Goal: Entertainment & Leisure: Consume media (video, audio)

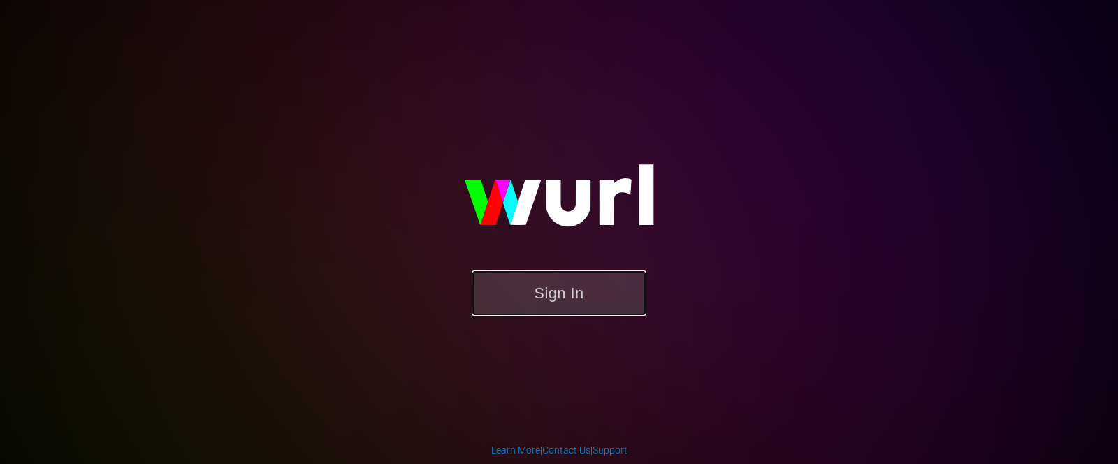
click at [552, 286] on button "Sign In" at bounding box center [559, 292] width 175 height 45
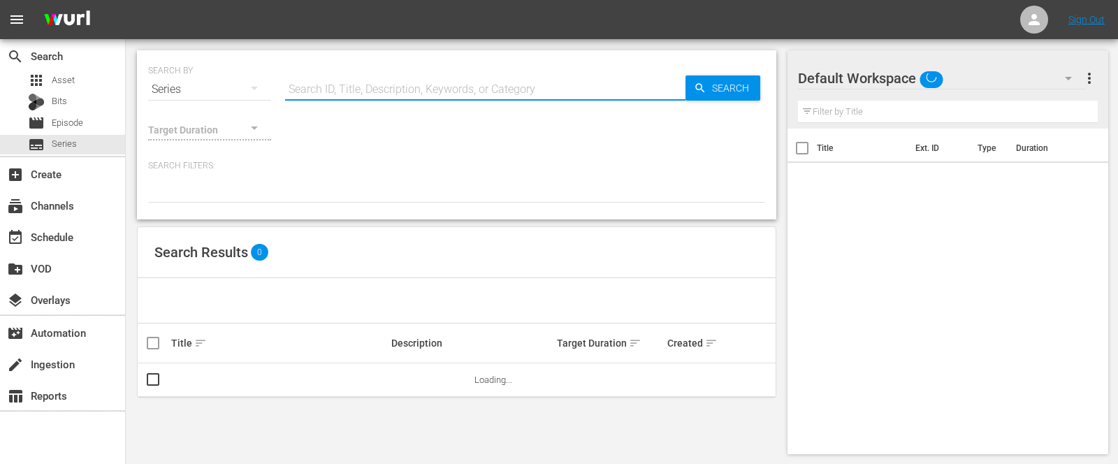
click at [309, 85] on input "text" at bounding box center [485, 90] width 400 height 34
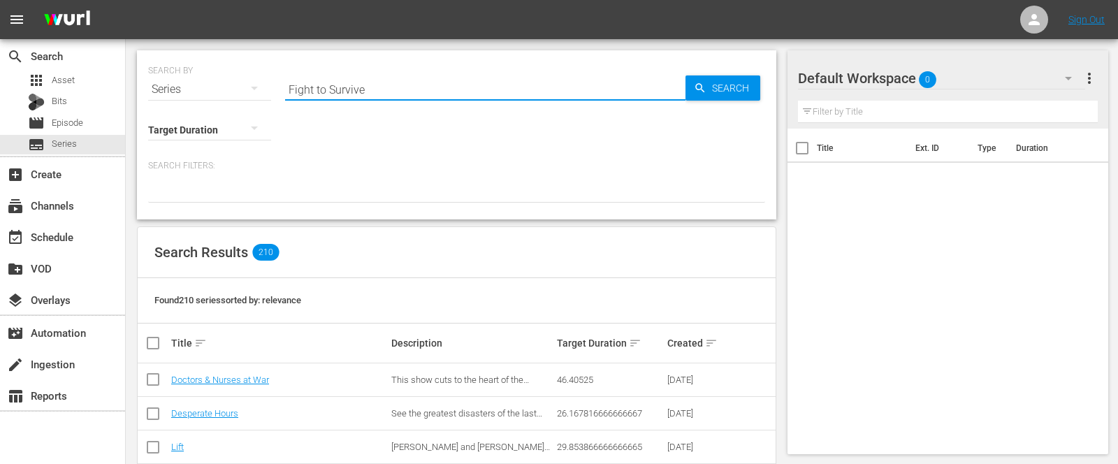
type input "Fight to Survive"
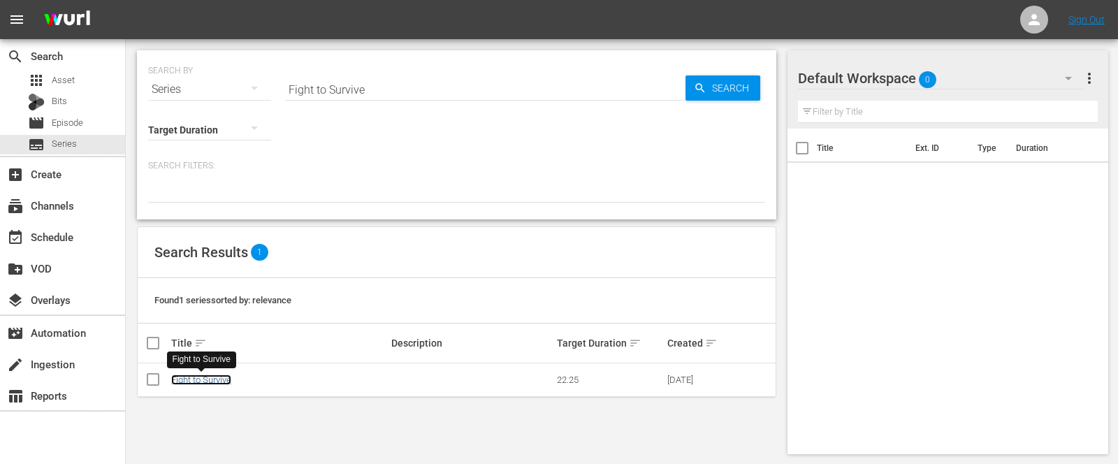
click at [207, 382] on link "Fight to Survive" at bounding box center [201, 379] width 60 height 10
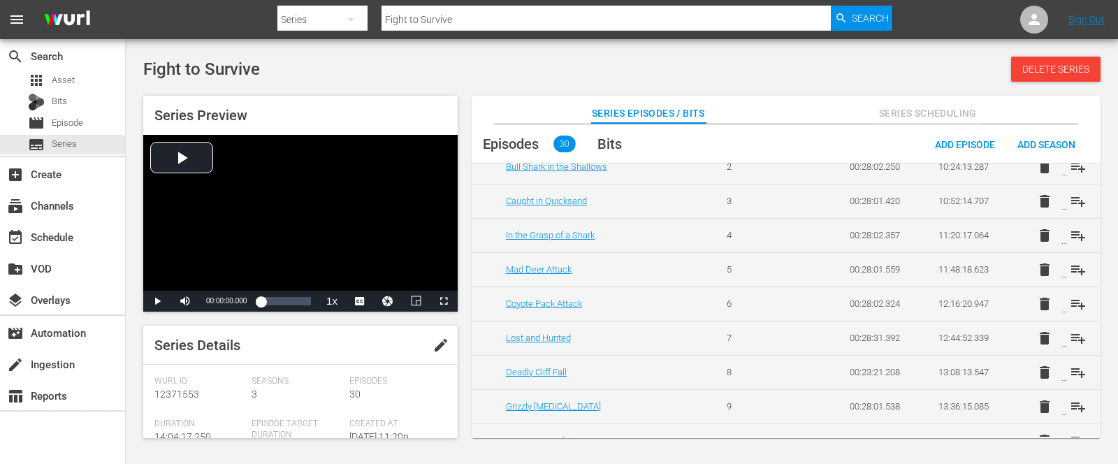
scroll to position [884, 0]
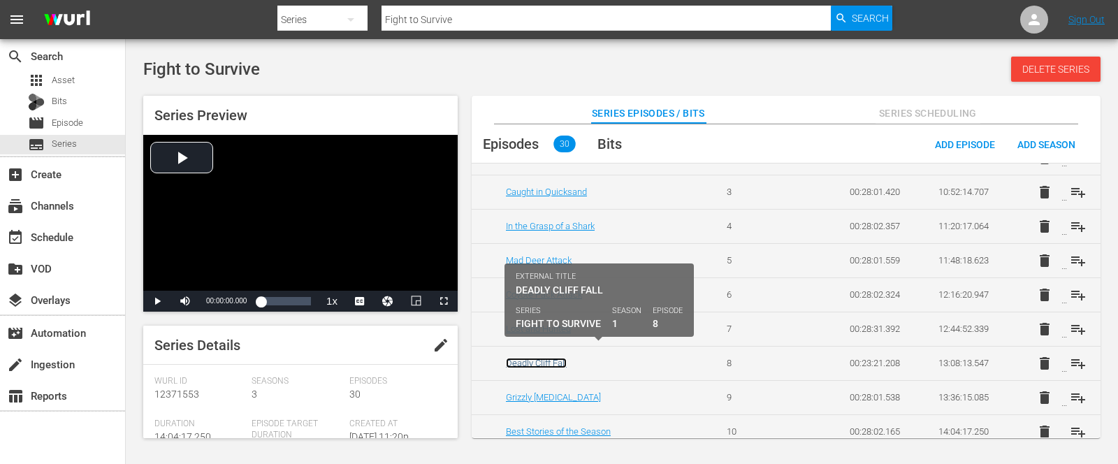
click at [537, 358] on link "Deadly Cliff Fall" at bounding box center [536, 363] width 61 height 10
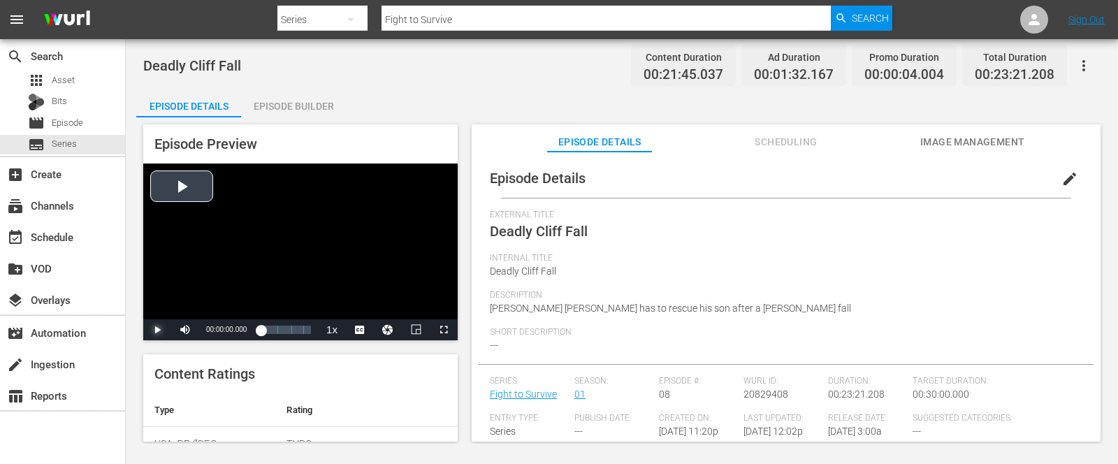
click at [157, 330] on span "Video Player" at bounding box center [157, 330] width 0 height 0
click at [444, 330] on span "Video Player" at bounding box center [444, 330] width 0 height 0
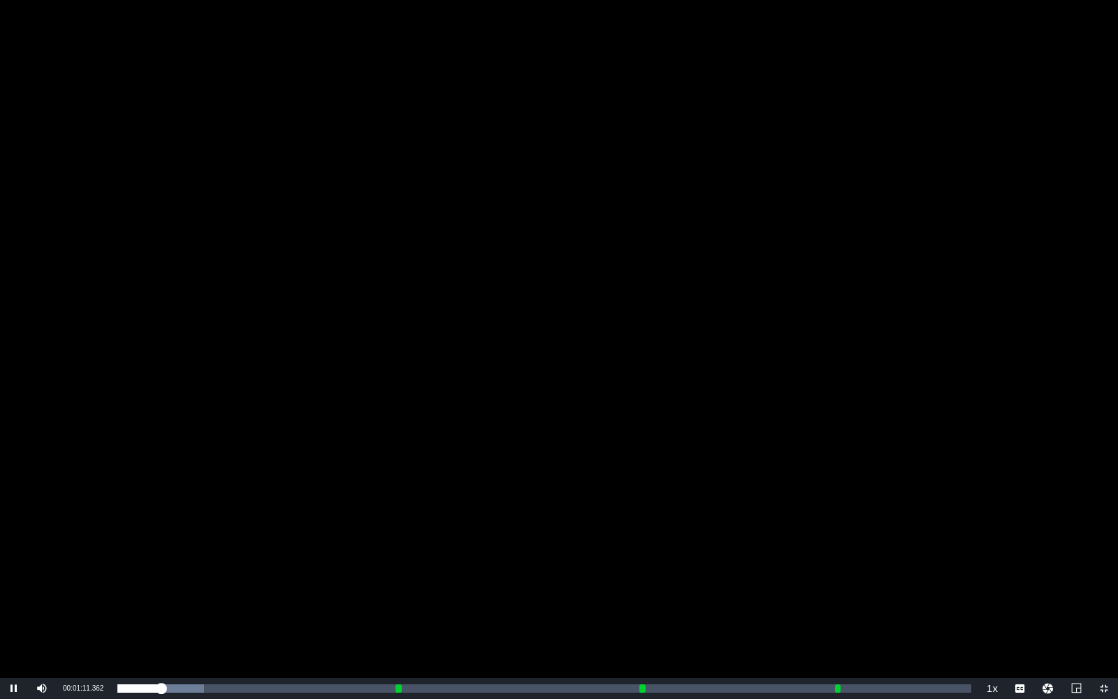
click at [309, 463] on div "Video Player" at bounding box center [559, 339] width 1118 height 678
click at [14, 463] on span "Video Player" at bounding box center [14, 688] width 0 height 0
click at [581, 430] on div "Video Player" at bounding box center [559, 339] width 1118 height 678
click at [14, 463] on span "Video Player" at bounding box center [14, 688] width 0 height 0
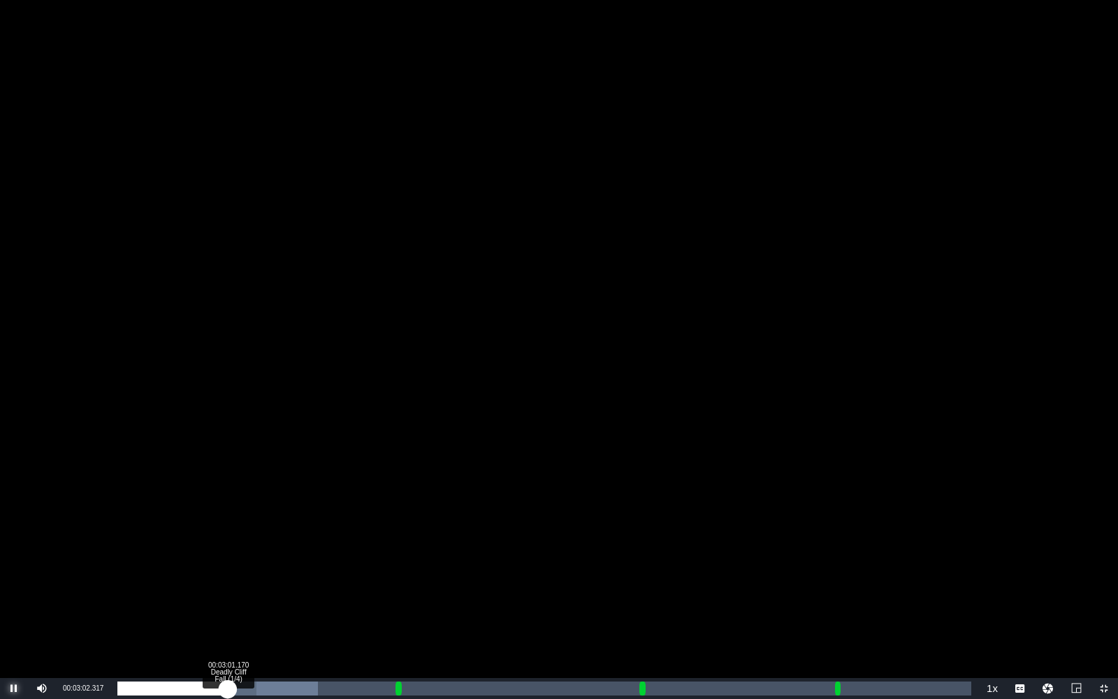
drag, startPoint x: 266, startPoint y: 686, endPoint x: 228, endPoint y: 683, distance: 38.6
click at [228, 463] on div "00:04:04.665" at bounding box center [172, 688] width 110 height 14
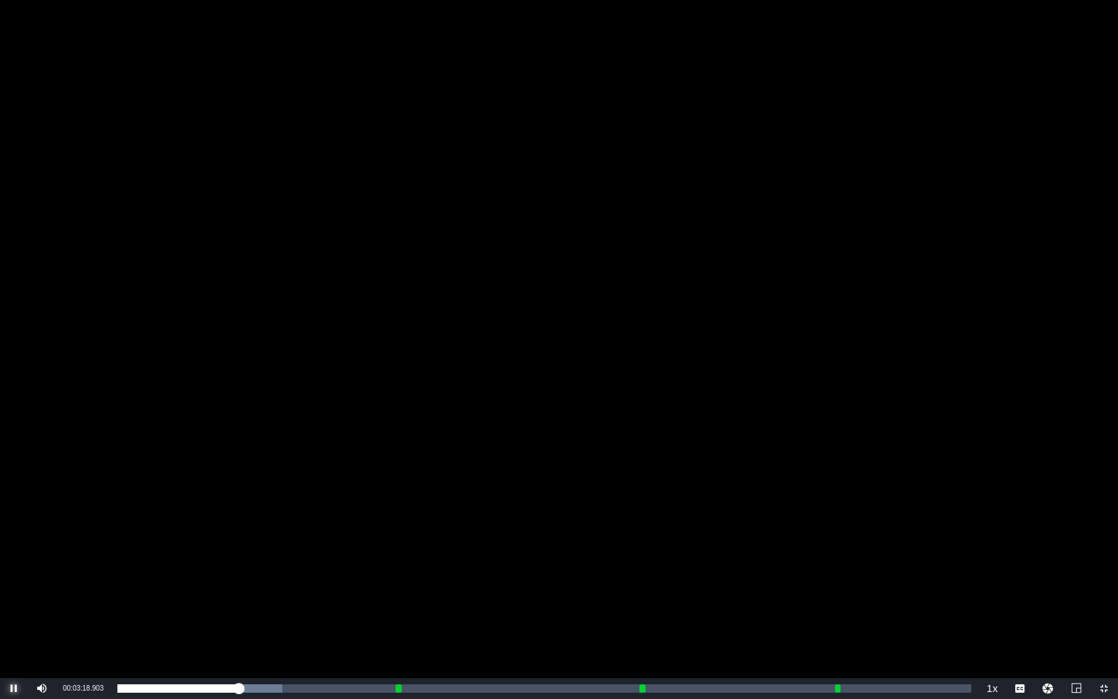
click at [14, 463] on span "Video Player" at bounding box center [14, 688] width 0 height 0
click at [428, 463] on div "Video Player" at bounding box center [559, 339] width 1118 height 678
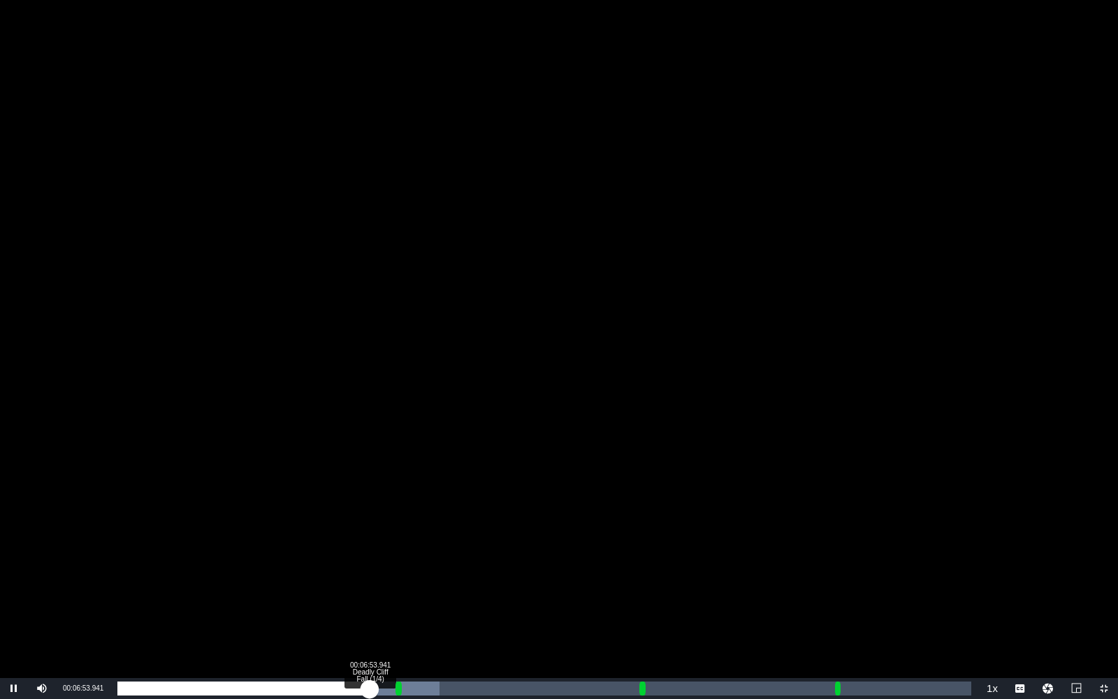
drag, startPoint x: 377, startPoint y: 682, endPoint x: 370, endPoint y: 679, distance: 8.2
click at [370, 463] on div "00:07:07.579" at bounding box center [243, 688] width 252 height 14
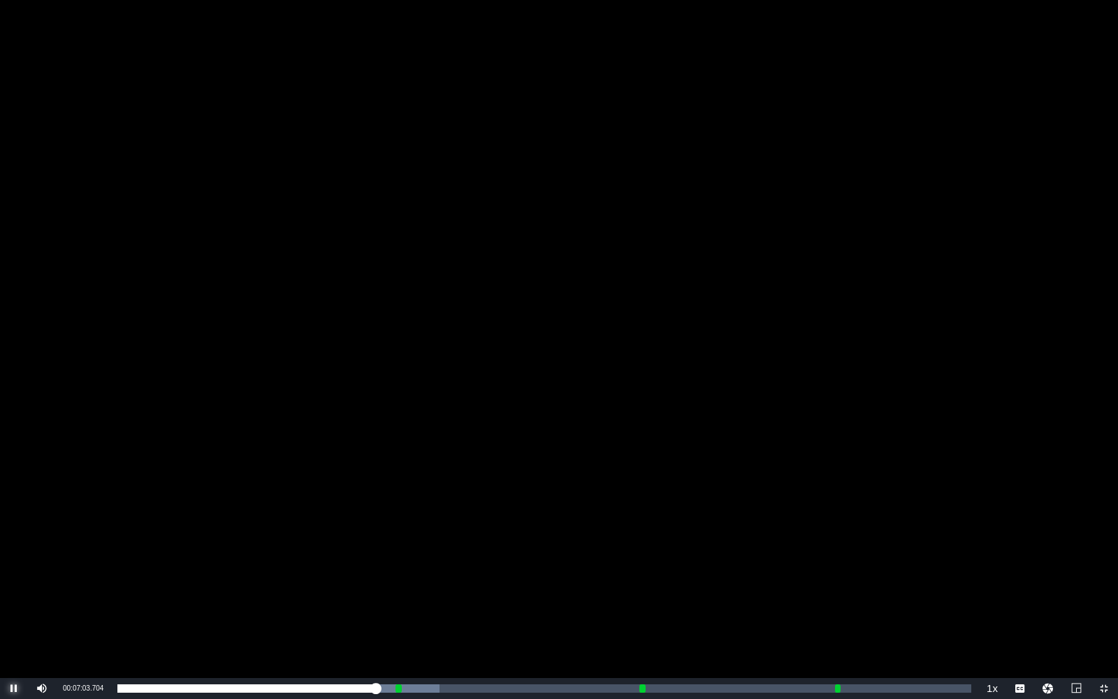
click at [14, 463] on span "Video Player" at bounding box center [14, 688] width 0 height 0
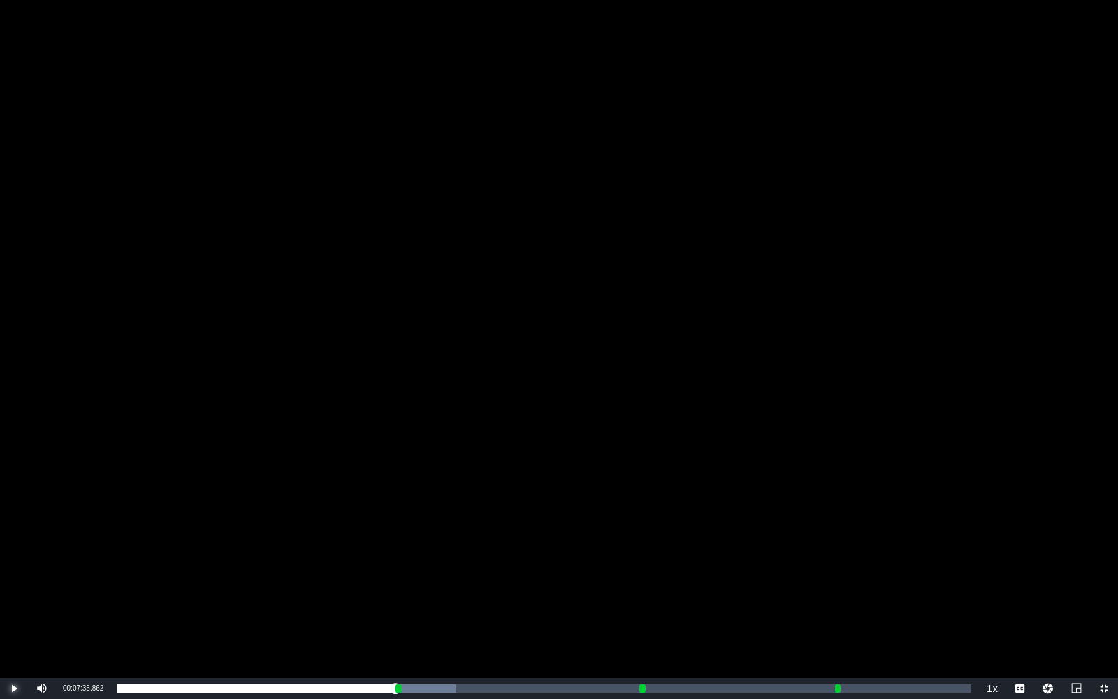
click at [14, 463] on span "Video Player" at bounding box center [14, 688] width 0 height 0
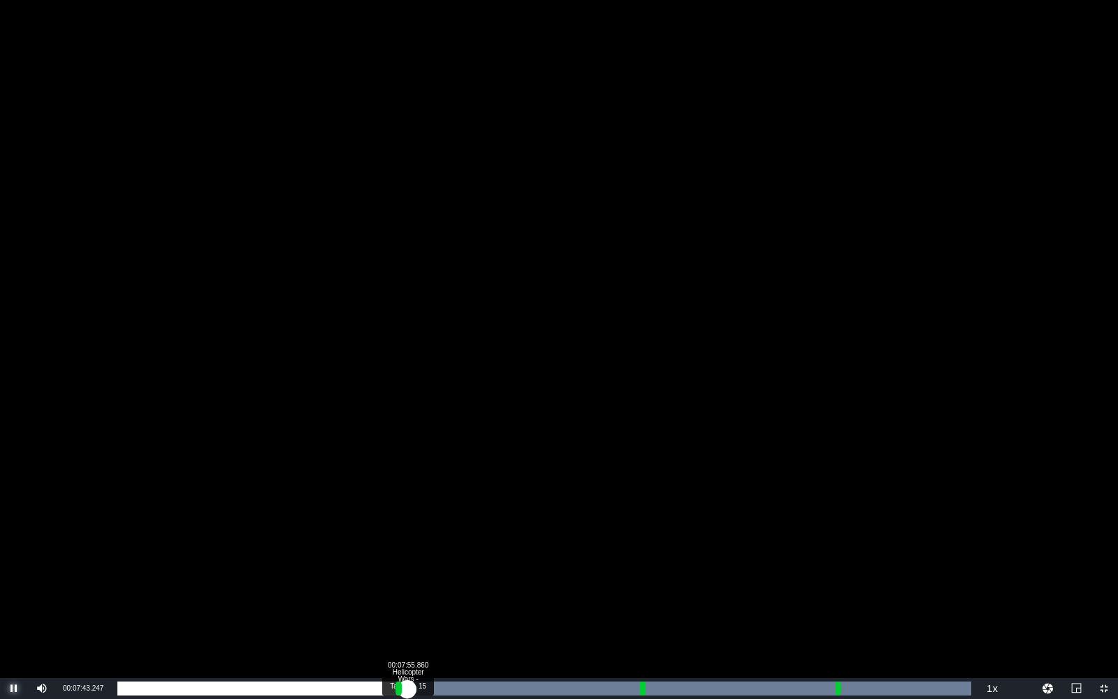
drag, startPoint x: 400, startPoint y: 689, endPoint x: 409, endPoint y: 689, distance: 9.8
click at [409, 463] on div "Loaded : 100.00% 00:07:55.860 Helicopter Wars - Taliban - 15 00:00:05.385 [GEOG…" at bounding box center [544, 688] width 854 height 14
click at [416, 463] on div "00:00:07.781" at bounding box center [266, 688] width 299 height 14
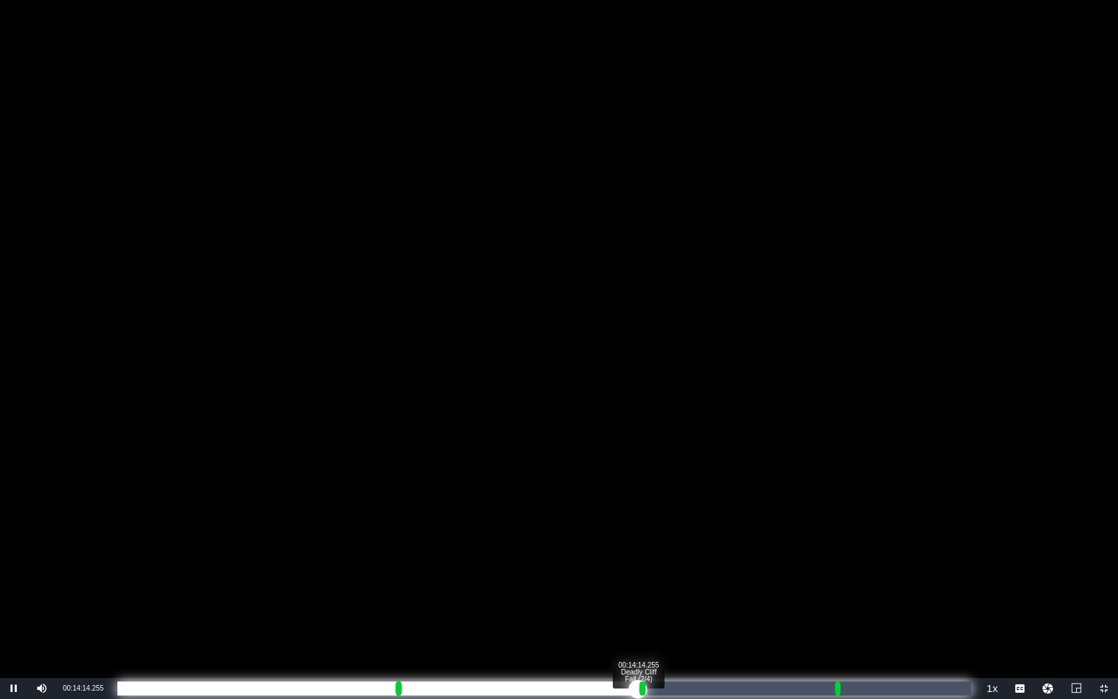
drag, startPoint x: 647, startPoint y: 685, endPoint x: 638, endPoint y: 685, distance: 9.1
click at [638, 463] on div "00:12:53.846" at bounding box center [377, 688] width 520 height 14
click at [631, 463] on div "00:12:40.377" at bounding box center [373, 688] width 513 height 14
drag, startPoint x: 631, startPoint y: 685, endPoint x: 500, endPoint y: 687, distance: 130.7
click at [500, 463] on div "00:12:34.884" at bounding box center [319, 688] width 405 height 14
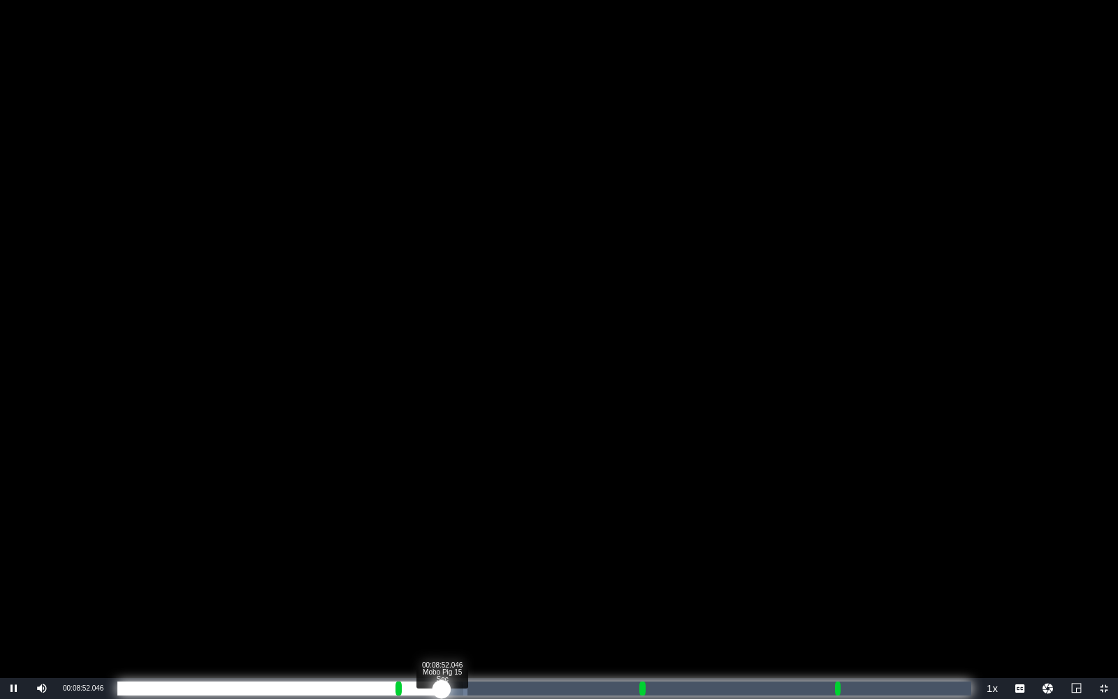
drag, startPoint x: 500, startPoint y: 687, endPoint x: 443, endPoint y: 687, distance: 57.3
click at [441, 463] on div "00:08:54.365" at bounding box center [279, 688] width 324 height 14
drag, startPoint x: 441, startPoint y: 691, endPoint x: 399, endPoint y: 688, distance: 42.7
click at [399, 463] on div "Loaded : 39.78% 00:07:58.153 Helicopter Wars - Taliban - 15 00:00:00.099 Cue Po…" at bounding box center [544, 688] width 854 height 14
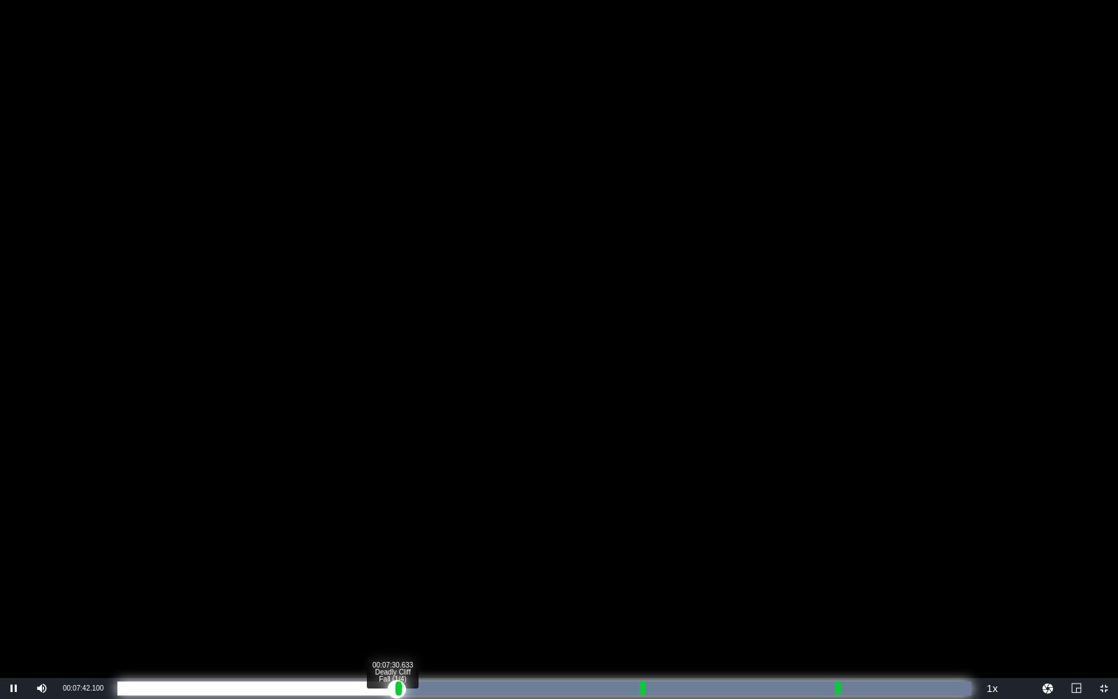
drag, startPoint x: 399, startPoint y: 688, endPoint x: 390, endPoint y: 688, distance: 9.1
click at [390, 463] on div "Loaded : 100.00% 00:07:30.633 Deadly Cliff Fall (1/4) 00:00:04.122 Cue Point 1:…" at bounding box center [544, 688] width 854 height 14
drag, startPoint x: 400, startPoint y: 687, endPoint x: 415, endPoint y: 687, distance: 14.7
click at [415, 463] on div "Loaded : 100.00% 00:08:09.620 Special Forces 15 Ad 3 00:00:02.163 [GEOGRAPHIC_D…" at bounding box center [544, 688] width 854 height 14
click at [424, 463] on div "00:00:00.257" at bounding box center [270, 688] width 307 height 14
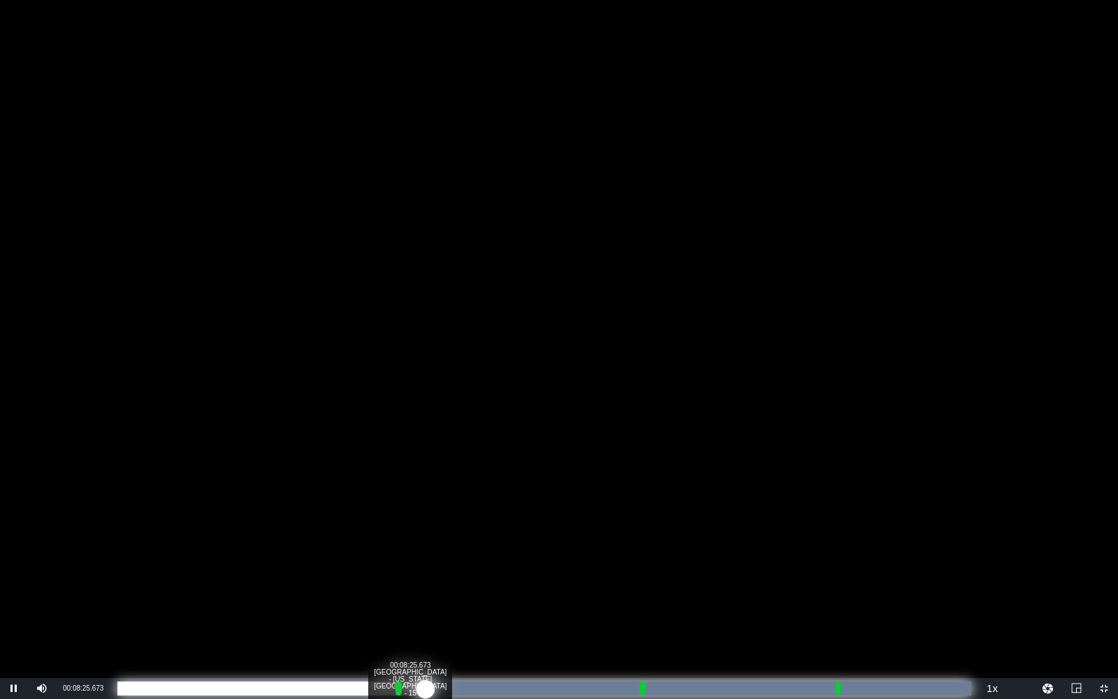
click at [425, 463] on div "00:00:02.562" at bounding box center [271, 688] width 308 height 14
click at [439, 463] on div "00:00:08.468" at bounding box center [278, 688] width 322 height 14
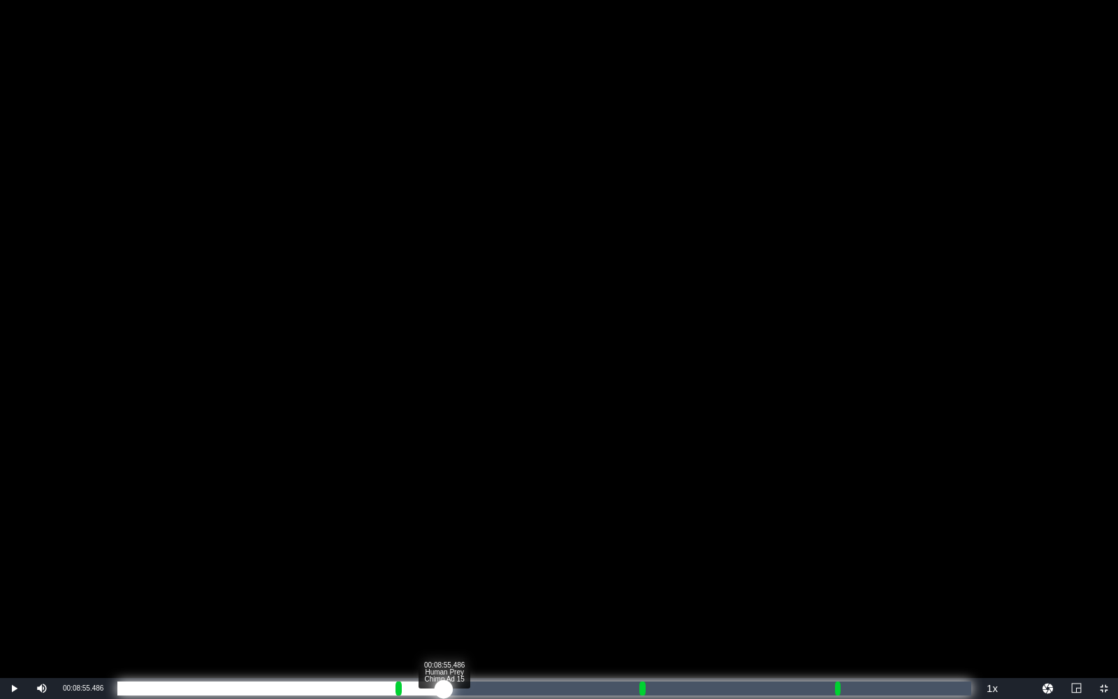
click at [443, 463] on div "00:00:00.000" at bounding box center [280, 688] width 326 height 14
click at [447, 463] on div "00:00:07.200" at bounding box center [282, 688] width 330 height 14
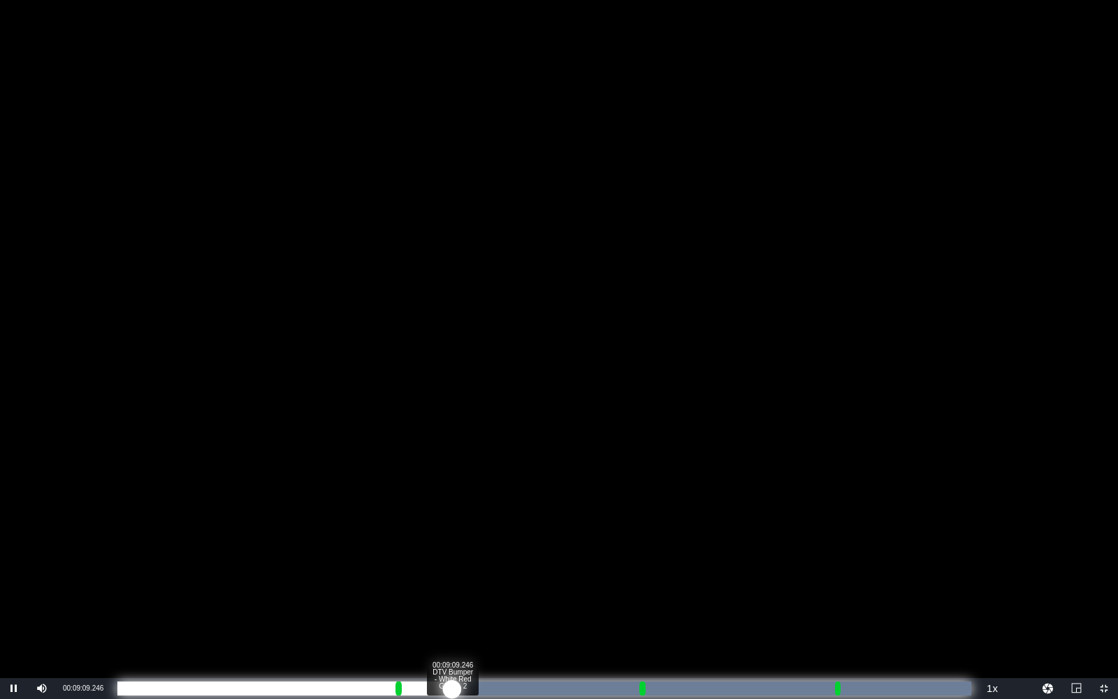
click at [452, 463] on div "00:00:08.443" at bounding box center [284, 688] width 335 height 14
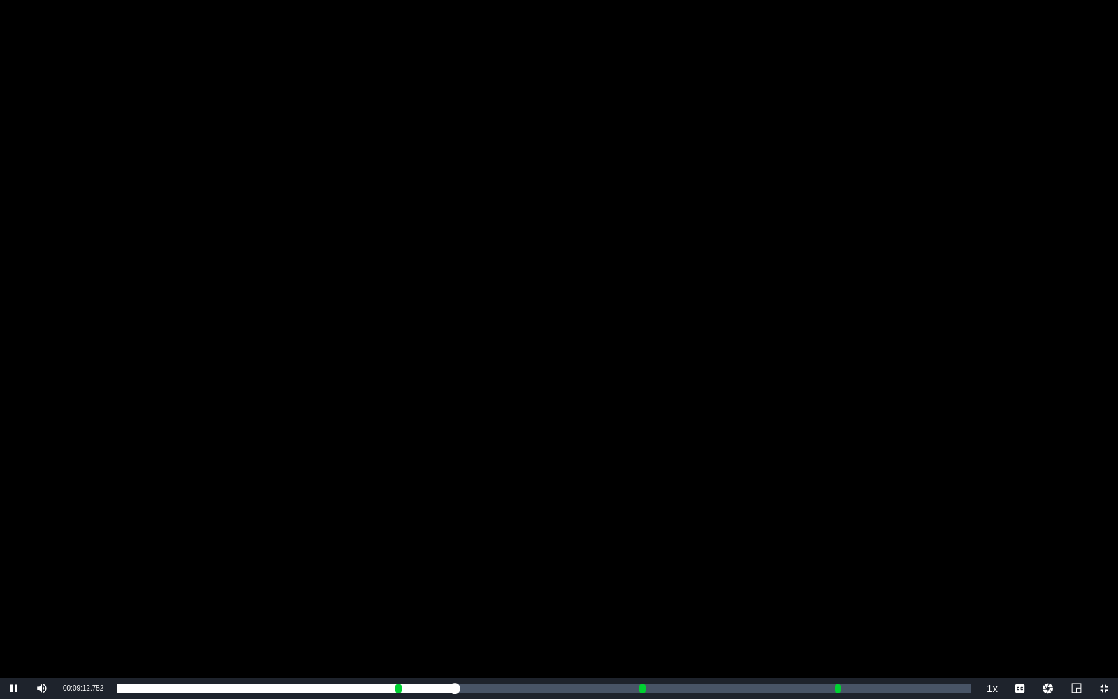
click at [168, 463] on div "Video Player" at bounding box center [559, 339] width 1118 height 678
click at [14, 463] on span "Video Player" at bounding box center [14, 688] width 0 height 0
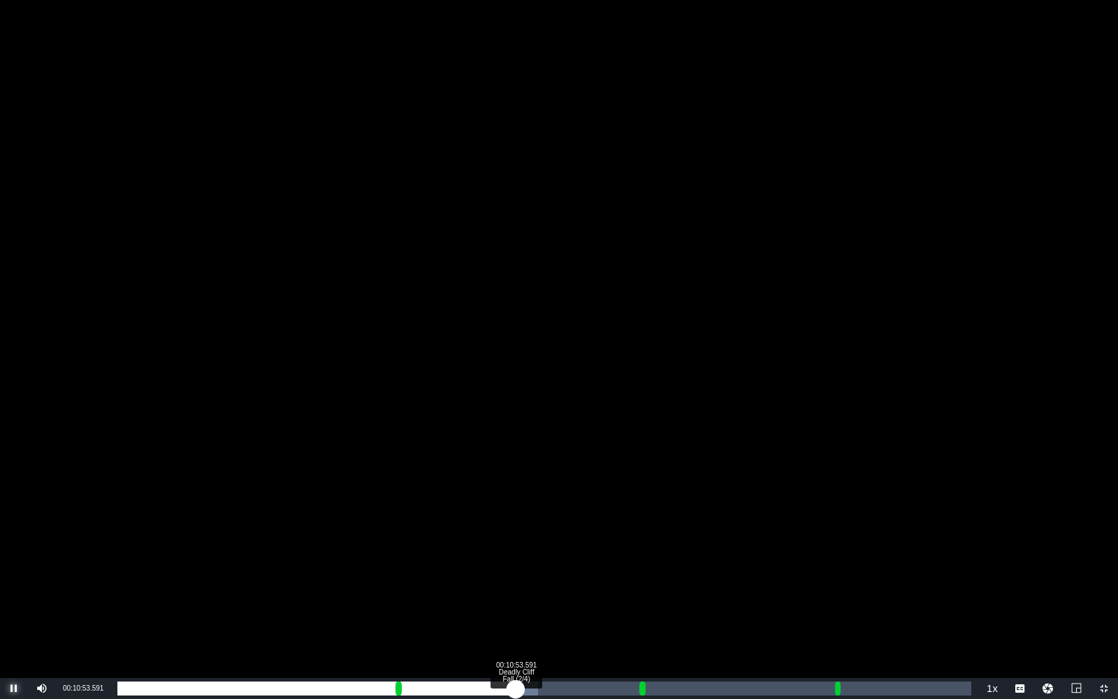
drag, startPoint x: 525, startPoint y: 685, endPoint x: 516, endPoint y: 684, distance: 9.2
click at [516, 463] on div "00:09:20.125" at bounding box center [316, 688] width 398 height 14
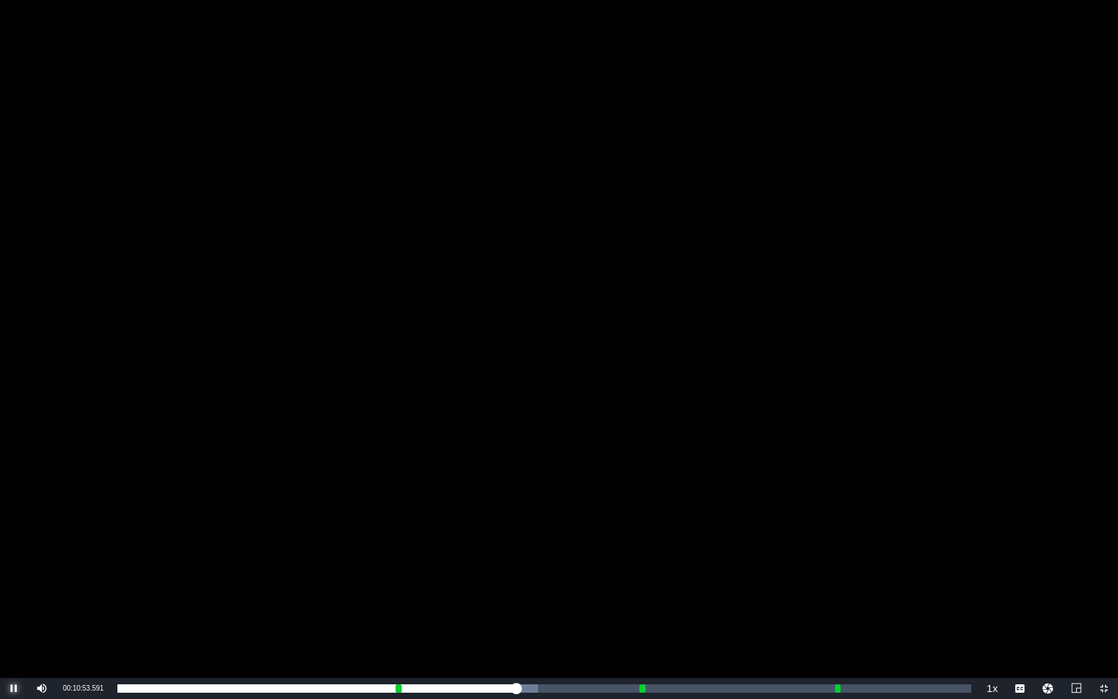
click at [14, 463] on span "Video Player" at bounding box center [14, 688] width 0 height 0
click at [496, 463] on div "Video Player" at bounding box center [559, 339] width 1118 height 678
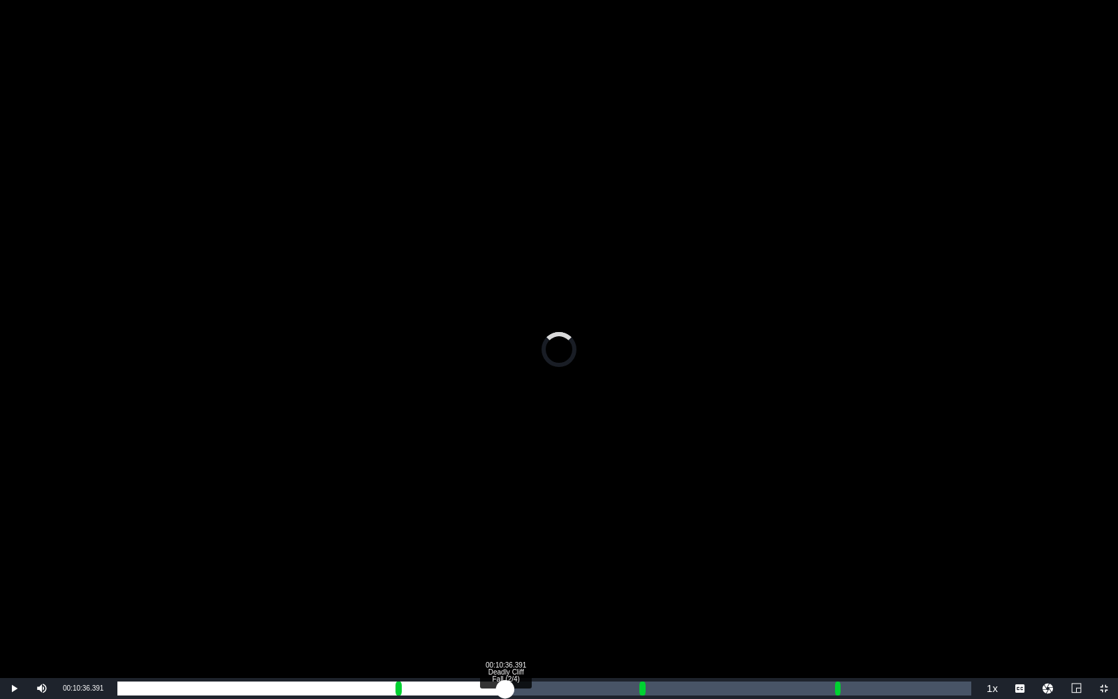
drag, startPoint x: 516, startPoint y: 685, endPoint x: 505, endPoint y: 685, distance: 11.2
click at [505, 463] on div "00:09:02.222" at bounding box center [311, 688] width 388 height 14
drag, startPoint x: 505, startPoint y: 690, endPoint x: 513, endPoint y: 691, distance: 8.4
click at [511, 463] on div "00:09:03.386" at bounding box center [314, 688] width 394 height 14
drag, startPoint x: 514, startPoint y: 690, endPoint x: 573, endPoint y: 687, distance: 58.7
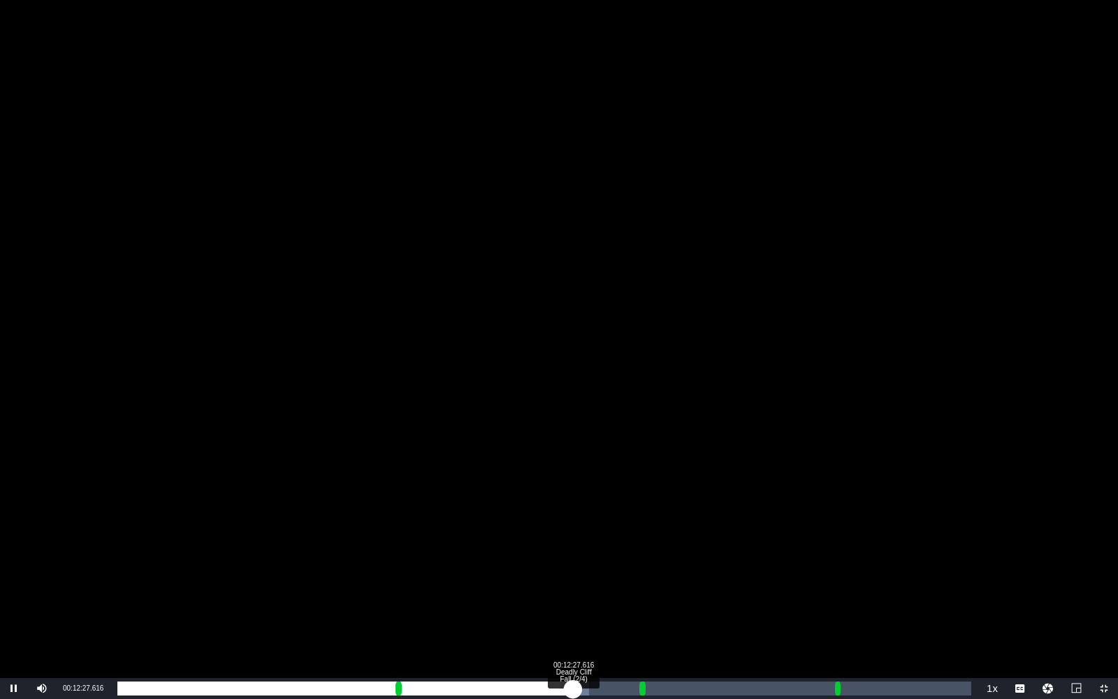
click at [573, 463] on div "00:10:54.630" at bounding box center [344, 688] width 455 height 14
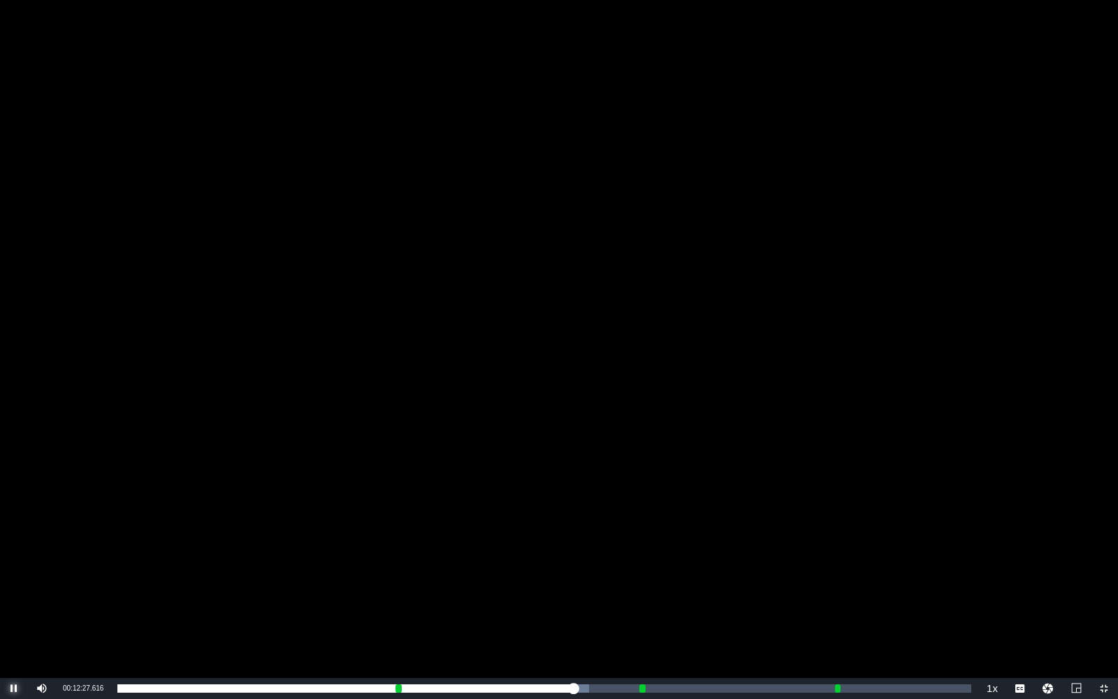
click at [14, 463] on span "Video Player" at bounding box center [14, 688] width 0 height 0
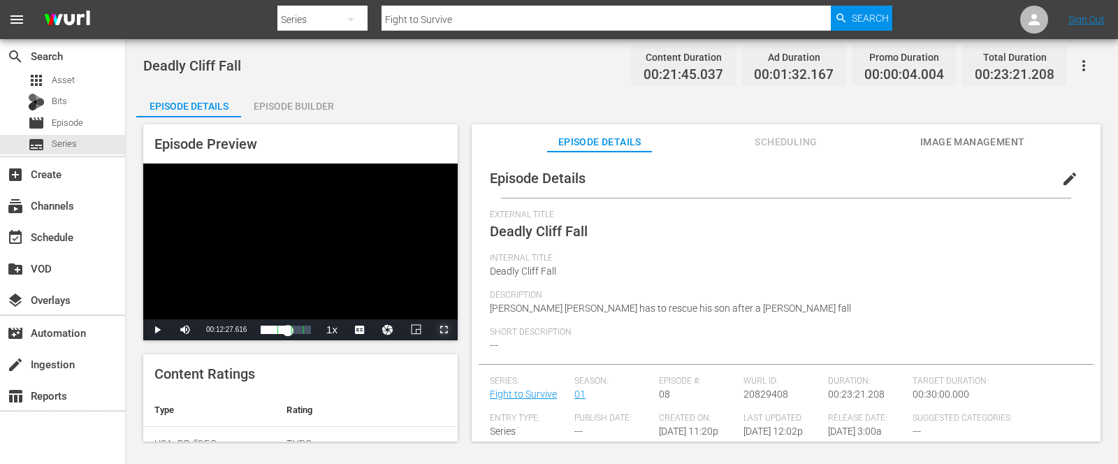
click at [444, 330] on span "Video Player" at bounding box center [444, 330] width 0 height 0
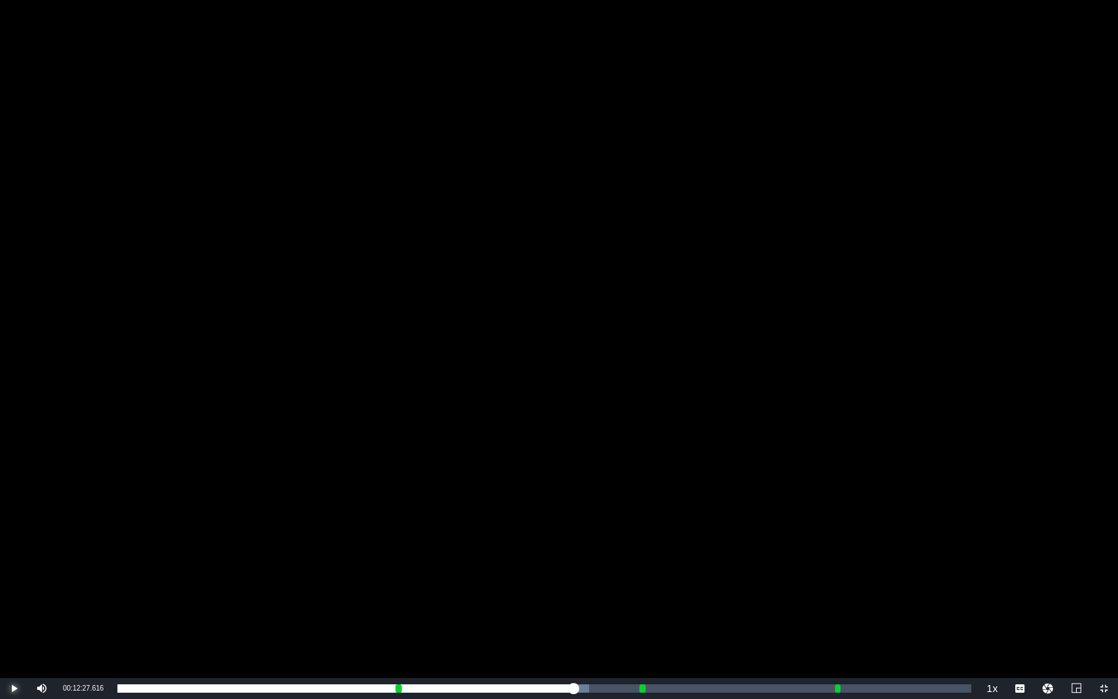
click at [14, 463] on span "Video Player" at bounding box center [14, 688] width 0 height 0
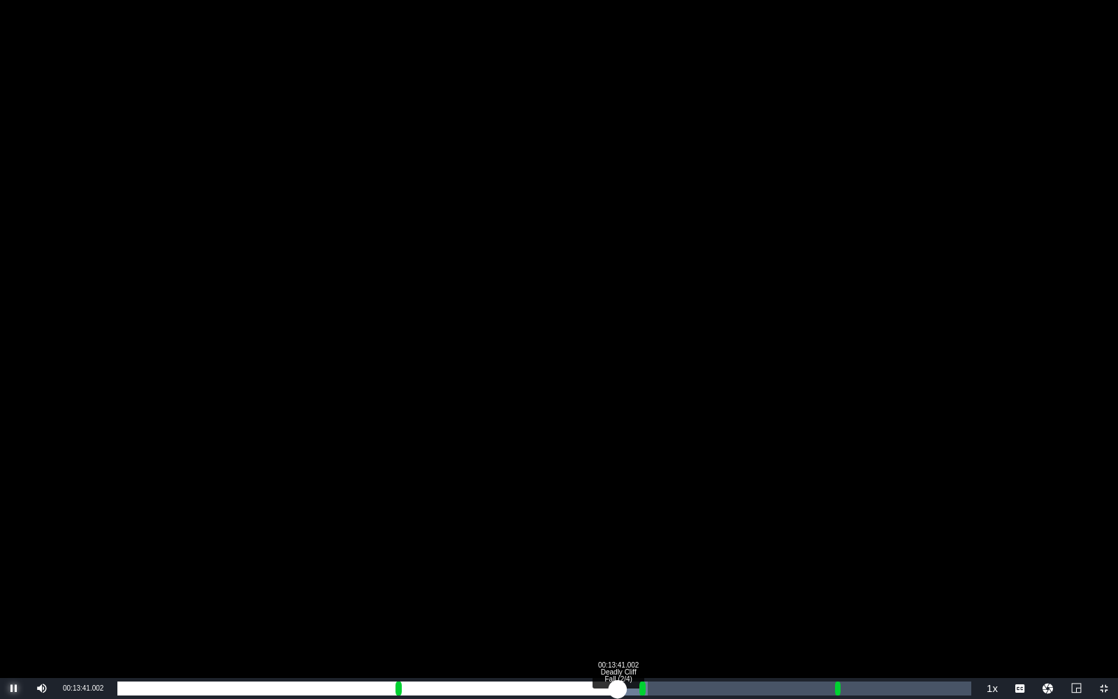
click at [618, 463] on div "00:12:06.937" at bounding box center [367, 688] width 500 height 14
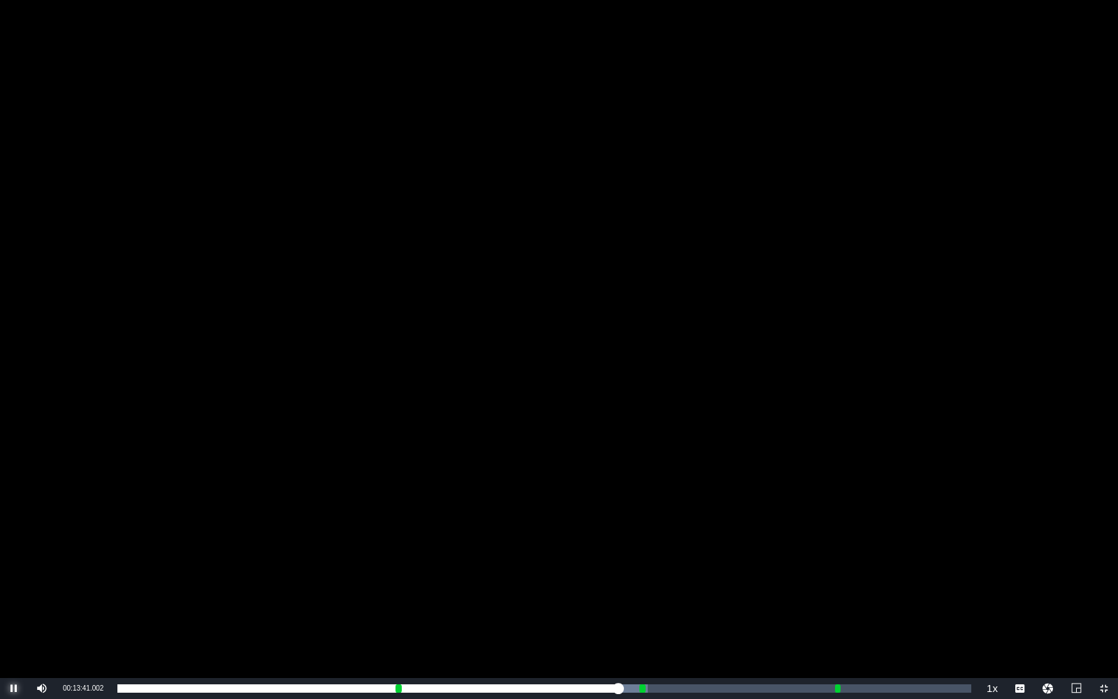
click at [14, 463] on span "Video Player" at bounding box center [14, 688] width 0 height 0
click at [373, 463] on div "Video Player" at bounding box center [559, 339] width 1118 height 678
click at [14, 463] on span "Video Player" at bounding box center [14, 688] width 0 height 0
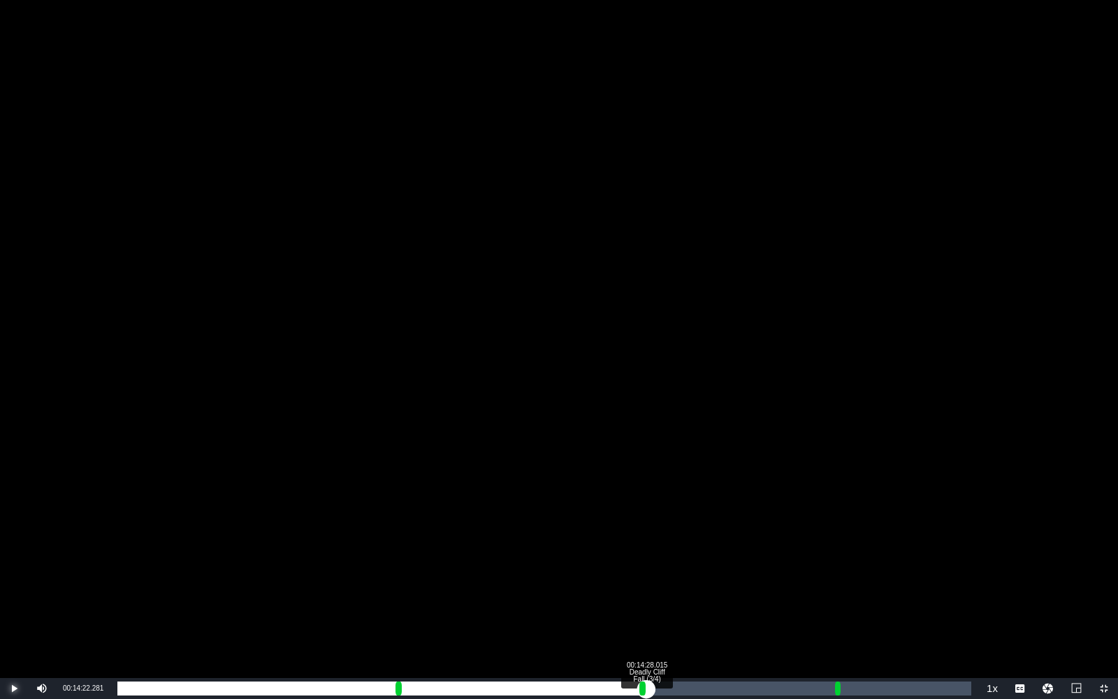
drag, startPoint x: 643, startPoint y: 687, endPoint x: 655, endPoint y: 687, distance: 11.9
click at [655, 463] on div "Loaded : 60.75% 00:14:28.015 Deadly Cliff Fall (3/4) 00:12:43.605 Cue Point 2: …" at bounding box center [544, 688] width 854 height 14
drag, startPoint x: 655, startPoint y: 687, endPoint x: 877, endPoint y: 678, distance: 221.6
click at [877, 463] on div "Loaded : 62.12% 00:15:25.347 Deadly Cliff Fall (3/4) 00:13:07.299 Cue Point 2: …" at bounding box center [544, 688] width 868 height 21
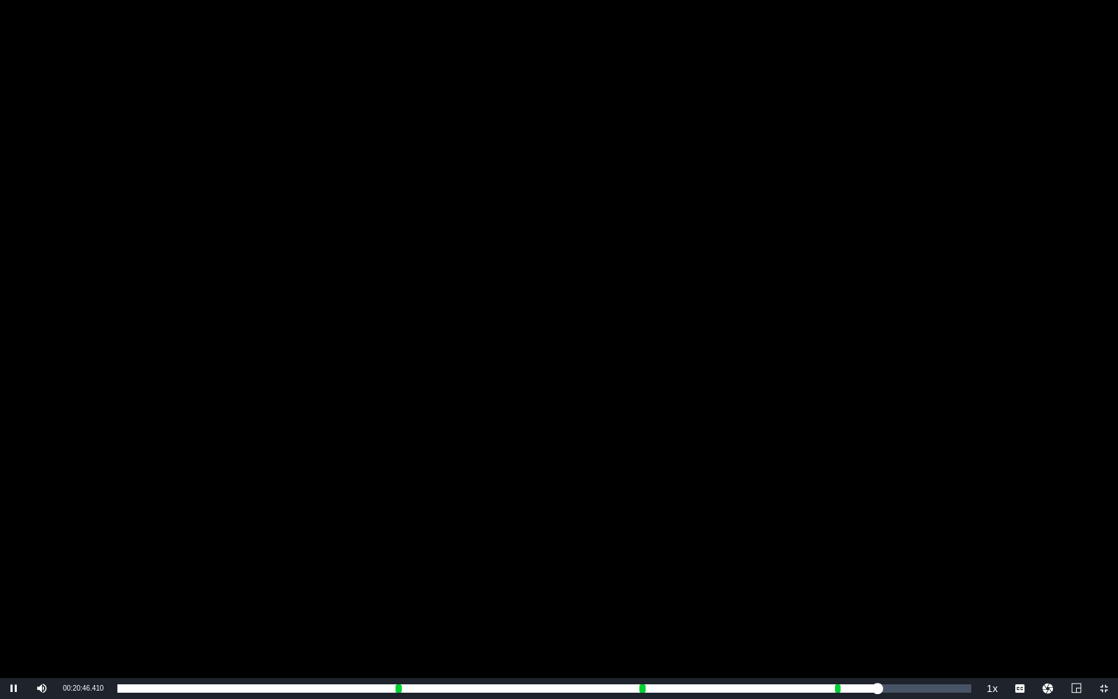
click at [223, 242] on div "Video Player" at bounding box center [559, 339] width 1118 height 678
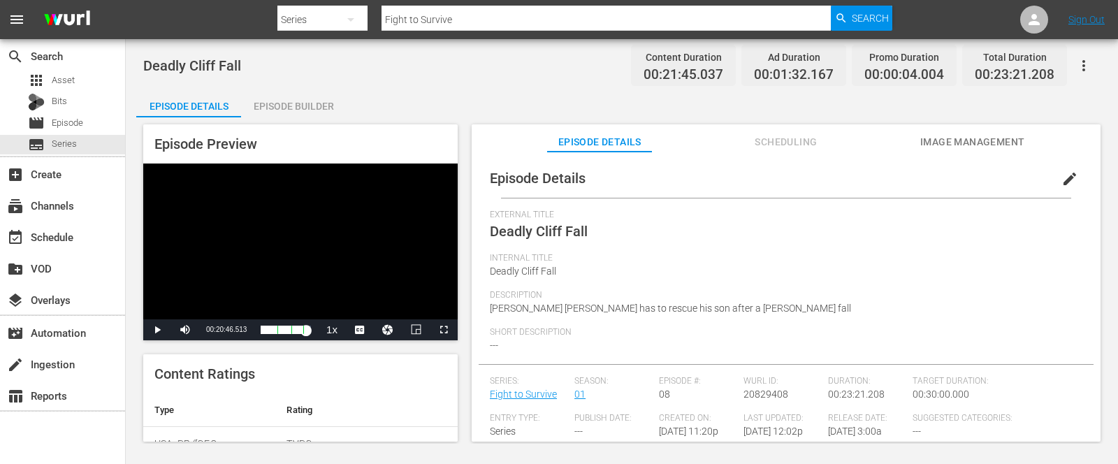
click at [476, 63] on div "Deadly Cliff Fall Content Duration 00:21:45.037 Ad Duration 00:01:32.167 Promo …" at bounding box center [621, 65] width 957 height 31
